Goal: Task Accomplishment & Management: Complete application form

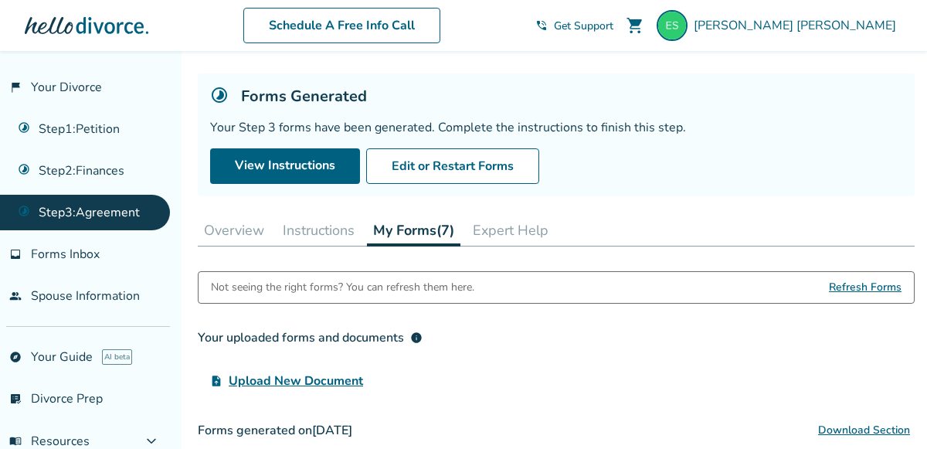
scroll to position [74, 0]
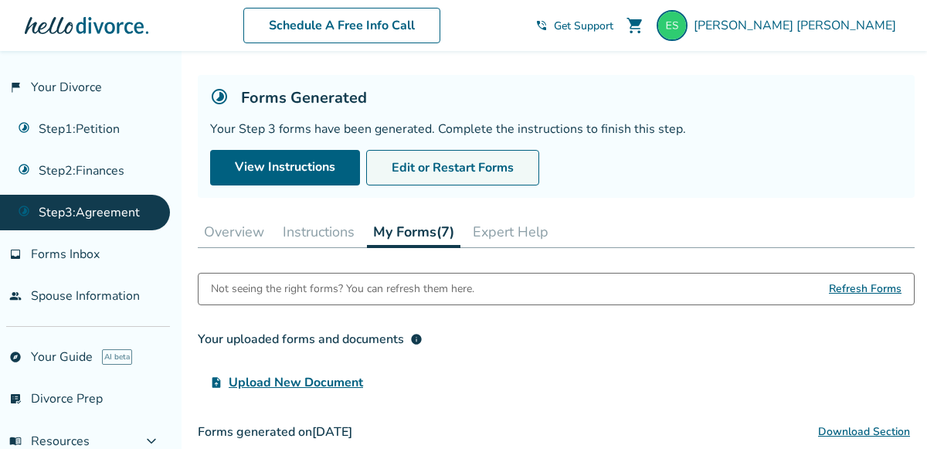
click at [414, 166] on button "Edit or Restart Forms" at bounding box center [452, 168] width 173 height 36
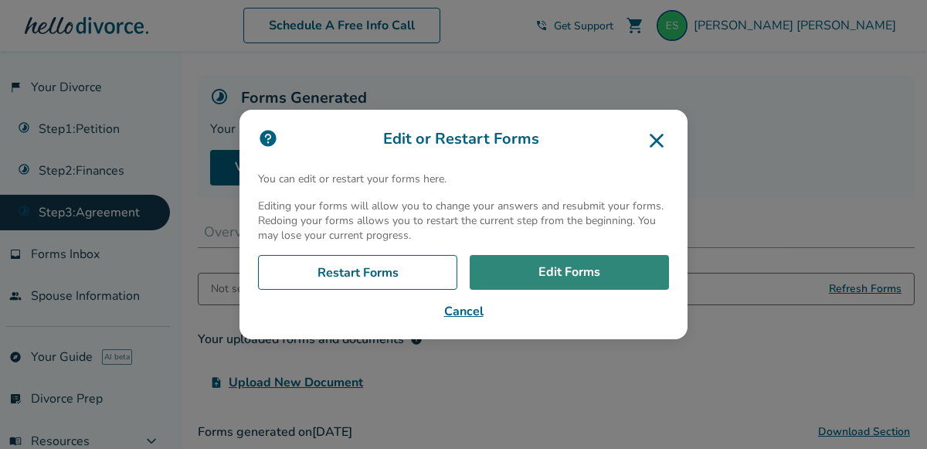
click at [524, 275] on link "Edit Forms" at bounding box center [569, 273] width 199 height 36
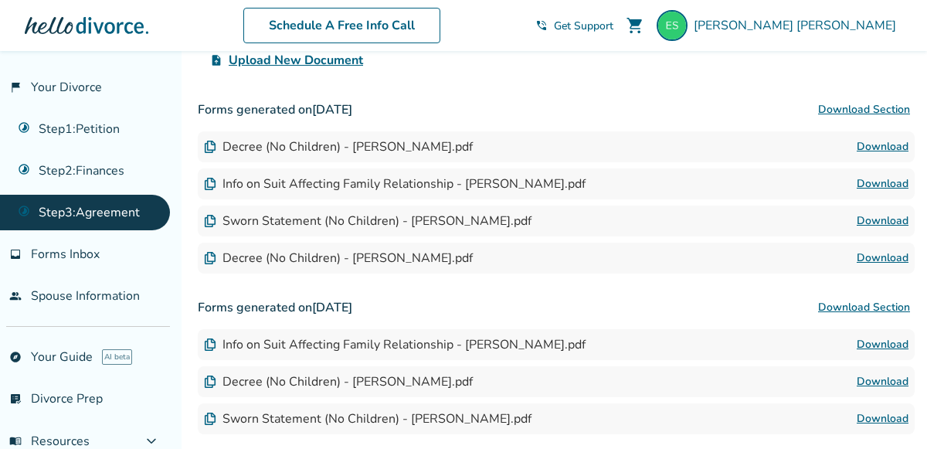
scroll to position [398, 0]
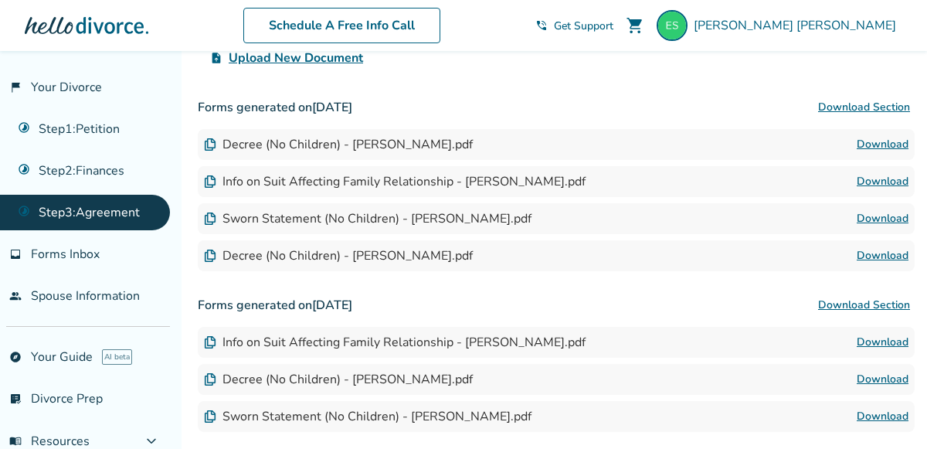
click at [901, 249] on link "Download" at bounding box center [882, 255] width 52 height 19
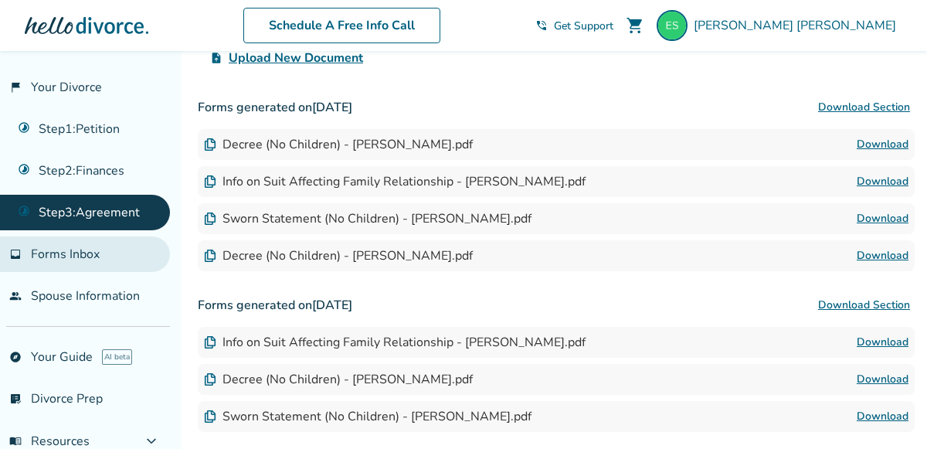
click at [86, 252] on span "Forms Inbox" at bounding box center [65, 254] width 69 height 17
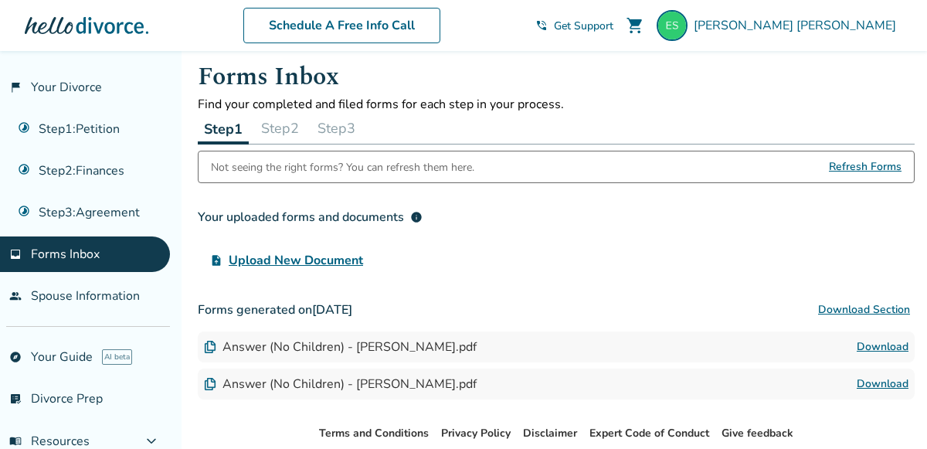
scroll to position [17, 0]
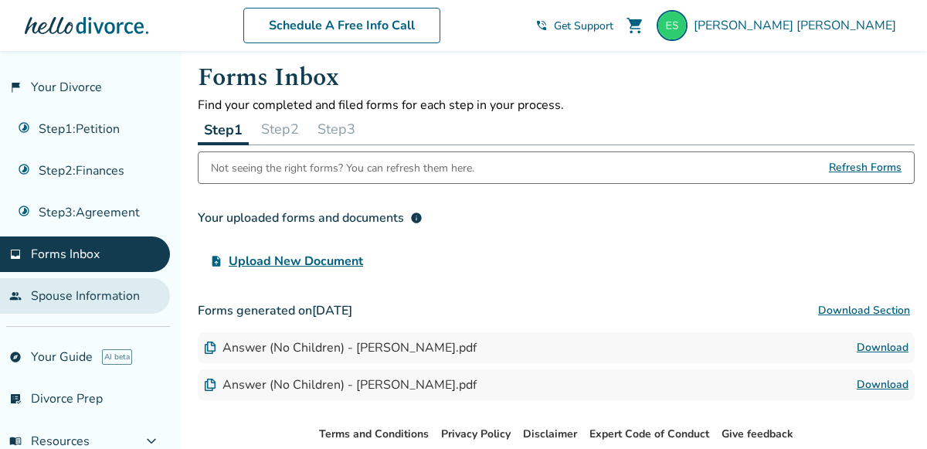
click at [75, 293] on link "people Spouse Information" at bounding box center [85, 296] width 170 height 36
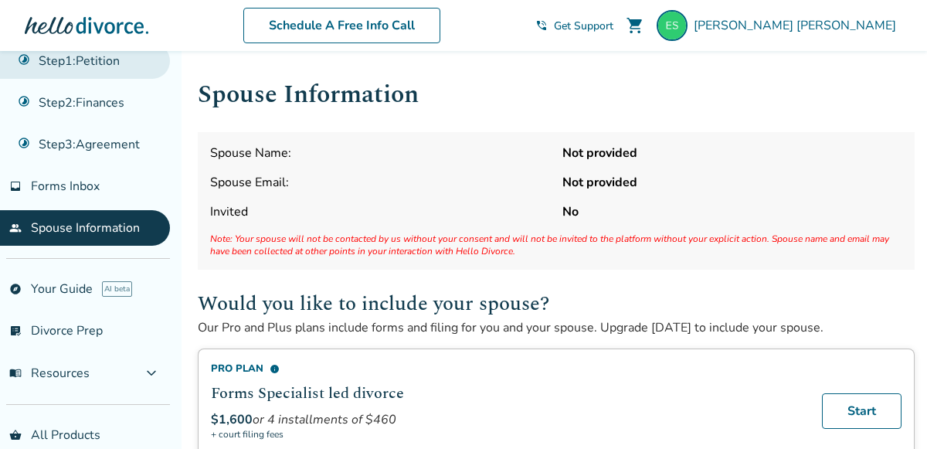
click at [121, 67] on link "Step 1 : Petition" at bounding box center [85, 61] width 170 height 36
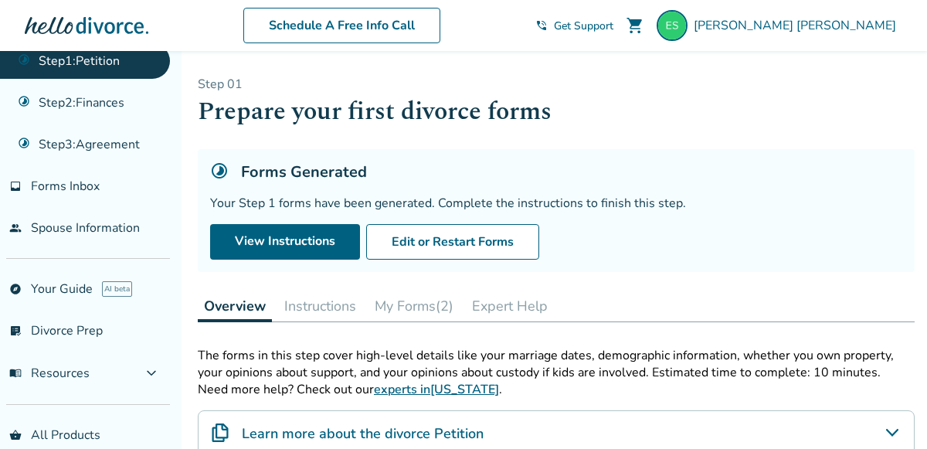
click at [421, 300] on button "My Forms (2)" at bounding box center [413, 305] width 91 height 31
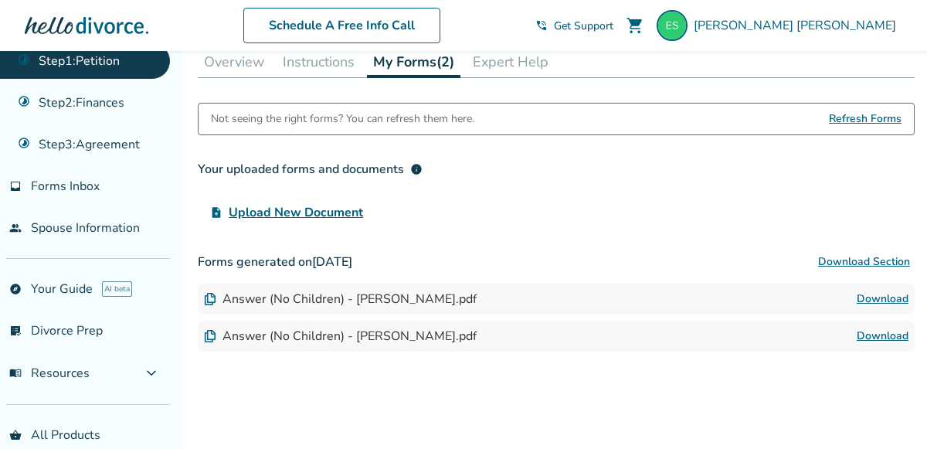
scroll to position [246, 0]
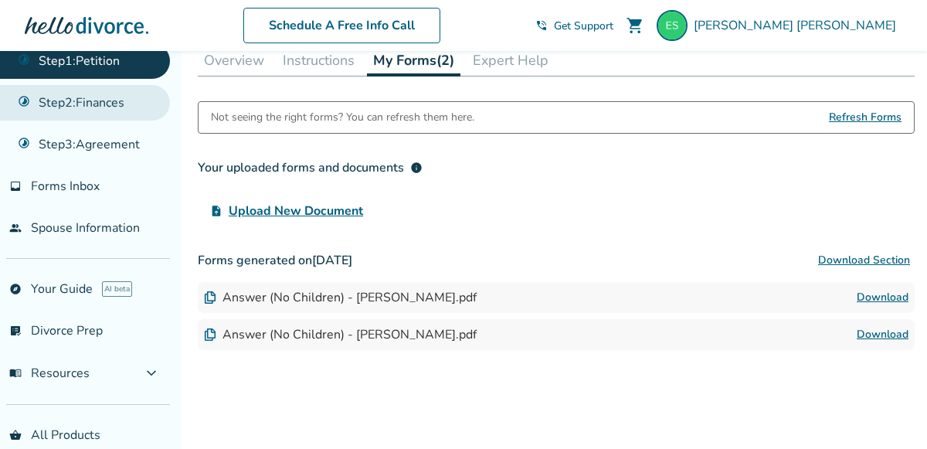
click at [79, 98] on link "Step 2 : Finances" at bounding box center [85, 103] width 170 height 36
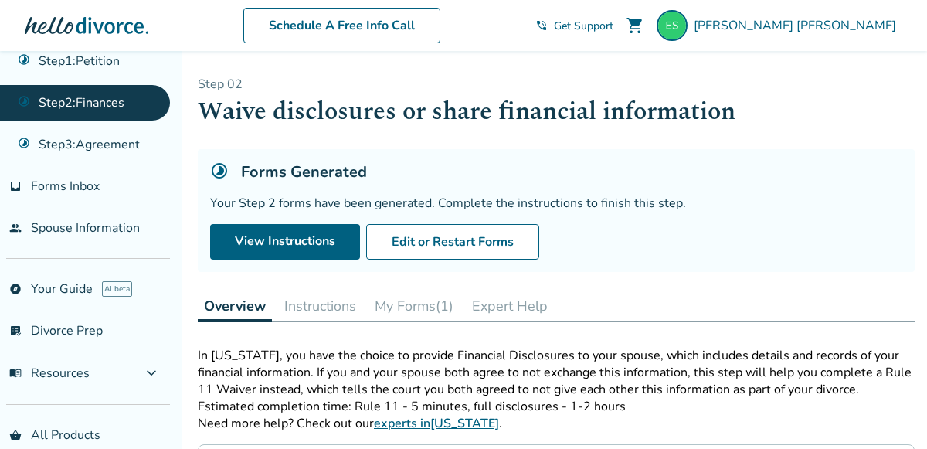
click at [399, 307] on button "My Forms (1)" at bounding box center [413, 305] width 91 height 31
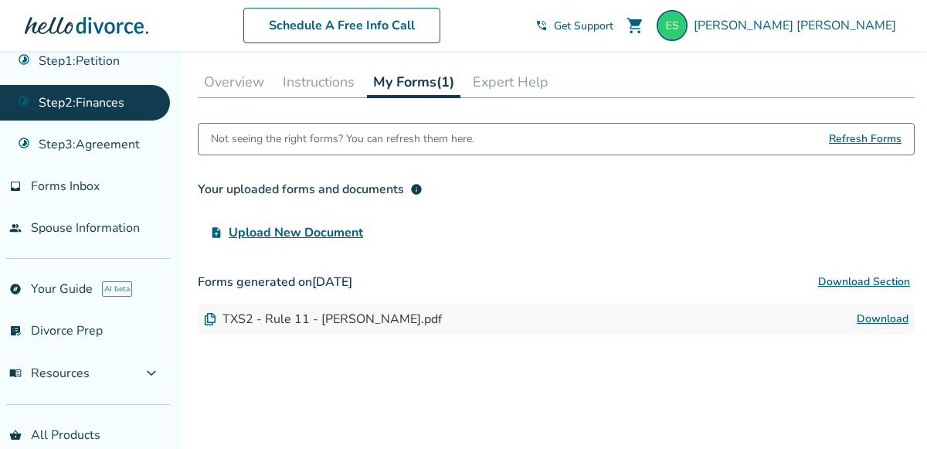
scroll to position [225, 0]
click at [883, 310] on link "Download" at bounding box center [882, 318] width 52 height 19
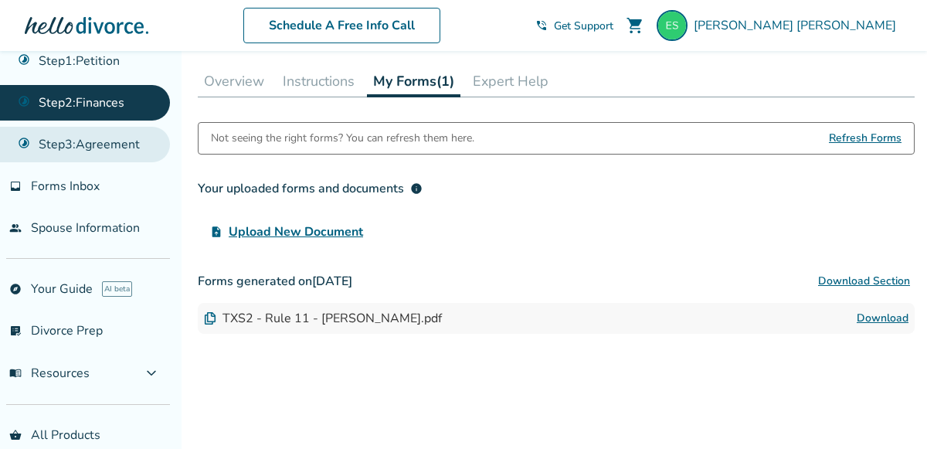
click at [92, 138] on link "Step 3 : Agreement" at bounding box center [85, 145] width 170 height 36
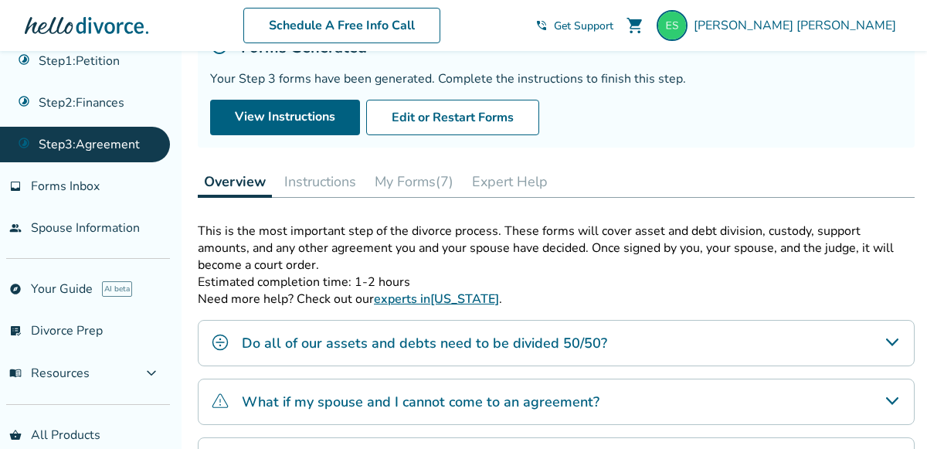
scroll to position [128, 0]
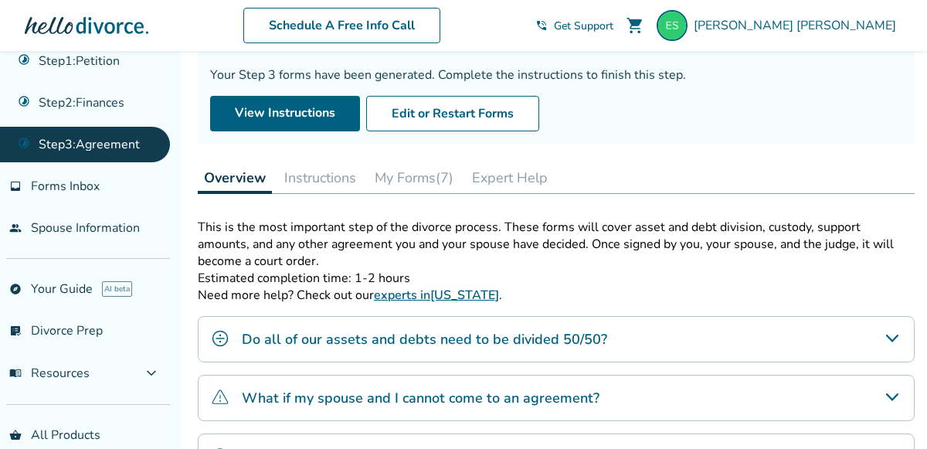
click at [422, 170] on button "My Forms (7)" at bounding box center [413, 177] width 91 height 31
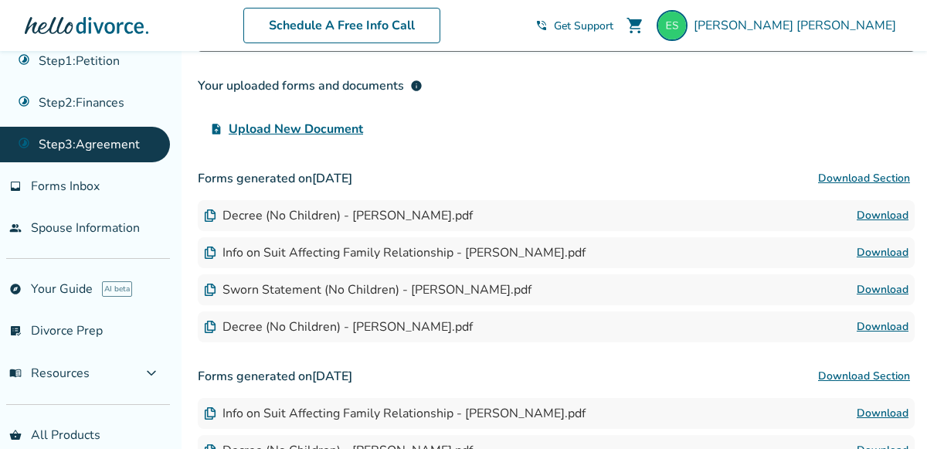
scroll to position [331, 0]
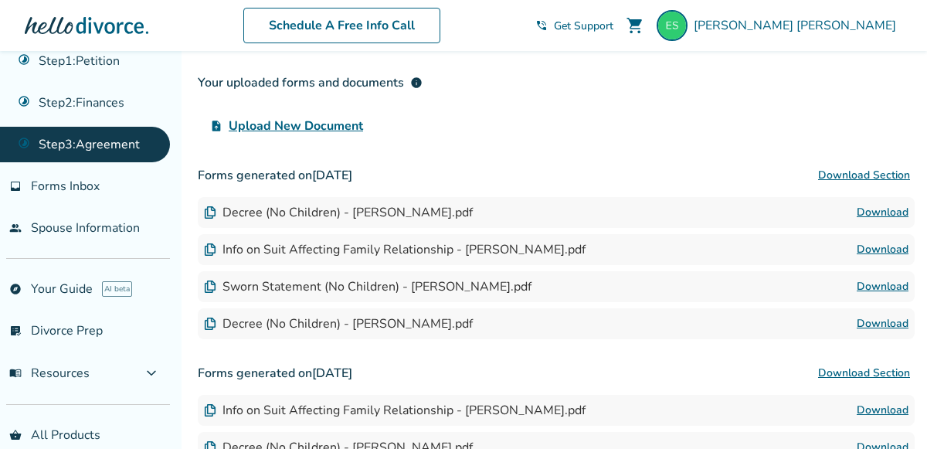
click at [897, 281] on link "Download" at bounding box center [882, 286] width 52 height 19
click at [290, 119] on span "Upload New Document" at bounding box center [296, 126] width 134 height 19
click at [0, 0] on input "upload_file Upload New Document" at bounding box center [0, 0] width 0 height 0
